Goal: Task Accomplishment & Management: Manage account settings

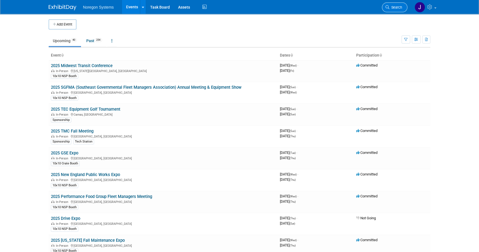
click at [394, 6] on span "Search" at bounding box center [396, 7] width 13 height 4
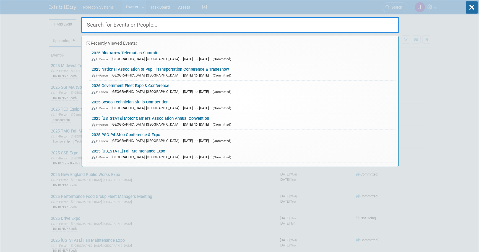
click at [332, 27] on input "text" at bounding box center [240, 25] width 318 height 16
paste input "Ryan Burgess"
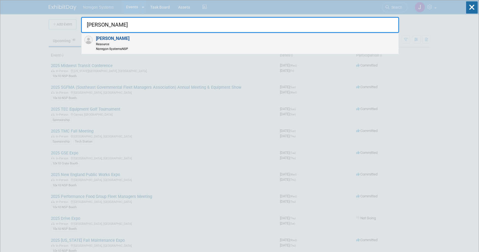
type input "Ryan Burgess"
click at [149, 42] on div "Ryan Burgess Resource Noregon Systems NSP" at bounding box center [240, 43] width 317 height 21
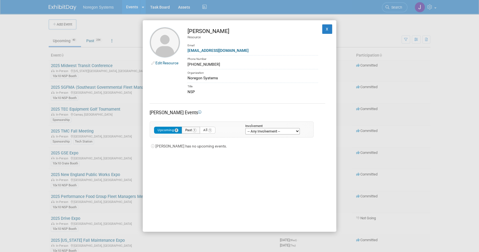
click at [190, 131] on button "Past 1" at bounding box center [191, 129] width 19 height 7
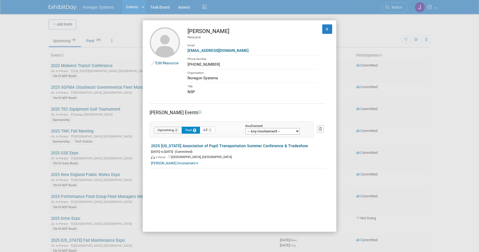
click at [161, 131] on button "Upcoming 0" at bounding box center [168, 129] width 28 height 7
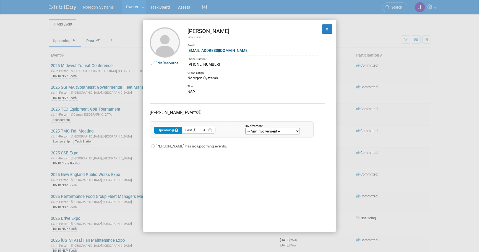
click at [162, 62] on link "Edit Resource" at bounding box center [167, 63] width 23 height 4
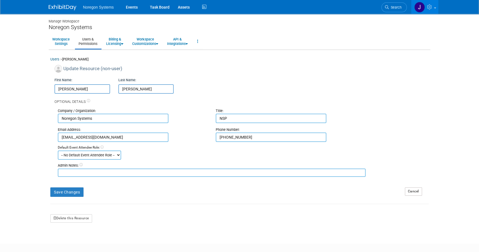
click at [56, 89] on input "Ryan" at bounding box center [83, 88] width 56 height 9
type input "-Ryan"
click at [73, 193] on button "Save Changes" at bounding box center [66, 191] width 33 height 9
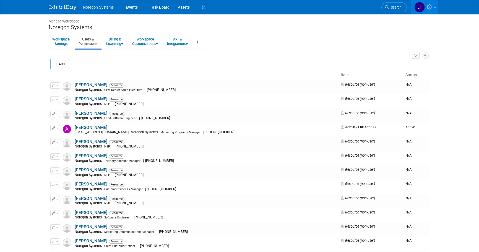
click at [62, 4] on link at bounding box center [66, 4] width 34 height 4
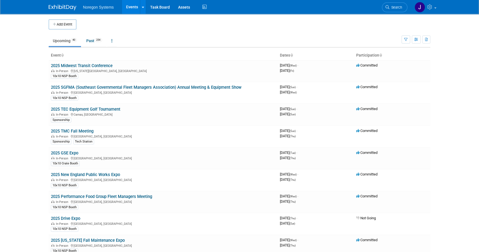
click at [56, 6] on img at bounding box center [63, 8] width 28 height 6
click at [80, 66] on link "2025 Midwest Transit Conference" at bounding box center [82, 65] width 62 height 5
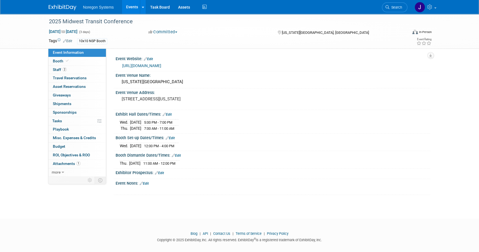
click at [61, 6] on img at bounding box center [63, 8] width 28 height 6
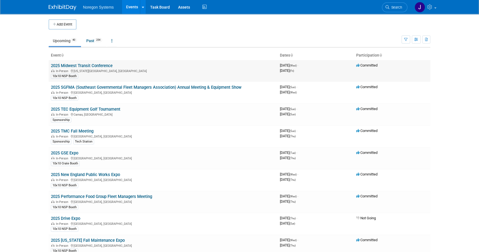
drag, startPoint x: 116, startPoint y: 66, endPoint x: 51, endPoint y: 63, distance: 65.7
click at [51, 63] on td "2025 Midwest Transit Conference In-Person Kansas City, MO 10x10 NSP Booth" at bounding box center [163, 71] width 229 height 22
copy link "2025 Midwest Transit Conference"
drag, startPoint x: 27, startPoint y: 58, endPoint x: 48, endPoint y: 61, distance: 21.2
click at [27, 58] on body "Noregon Systems Events Add Event Bulk Upload Events Shareable Event Boards Rece…" at bounding box center [239, 126] width 479 height 252
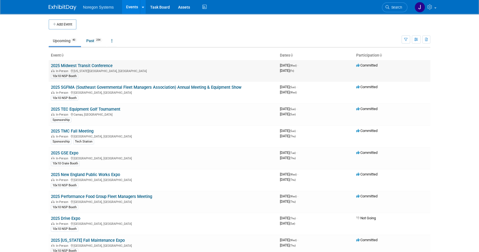
click at [74, 65] on link "2025 Midwest Transit Conference" at bounding box center [82, 65] width 62 height 5
click at [0, 0] on div at bounding box center [0, 0] width 0 height 0
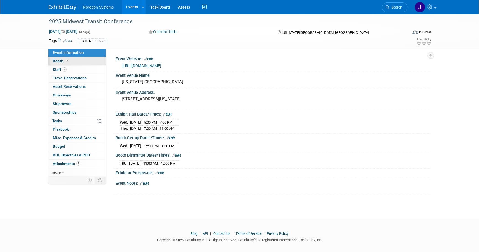
click at [82, 61] on link "Booth" at bounding box center [77, 61] width 58 height 8
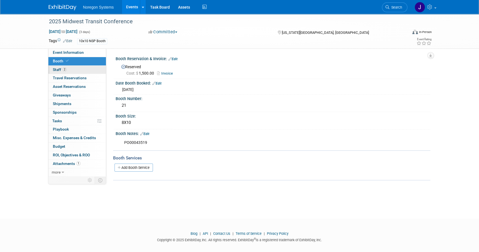
click at [84, 71] on link "2 Staff 2" at bounding box center [77, 70] width 58 height 8
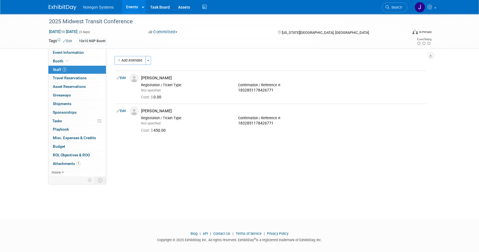
click at [72, 6] on img at bounding box center [63, 8] width 28 height 6
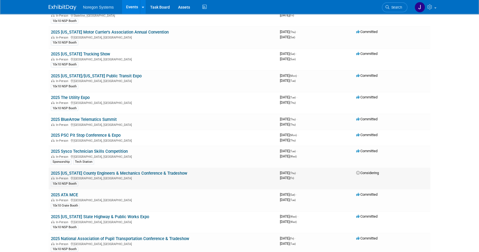
scroll to position [252, 0]
click at [164, 171] on link "2025 [US_STATE] County Engineers & Mechanics Conference & Tradeshow" at bounding box center [119, 172] width 136 height 5
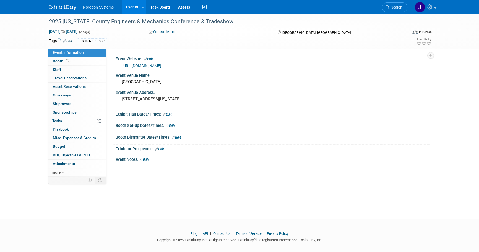
click at [161, 64] on link "https://www.ceao.org/aws/CEAO/pt/sd/calendar/363066/_blank/layout_interior/false" at bounding box center [141, 65] width 39 height 4
click at [67, 6] on img at bounding box center [63, 8] width 28 height 6
